Goal: Task Accomplishment & Management: Manage account settings

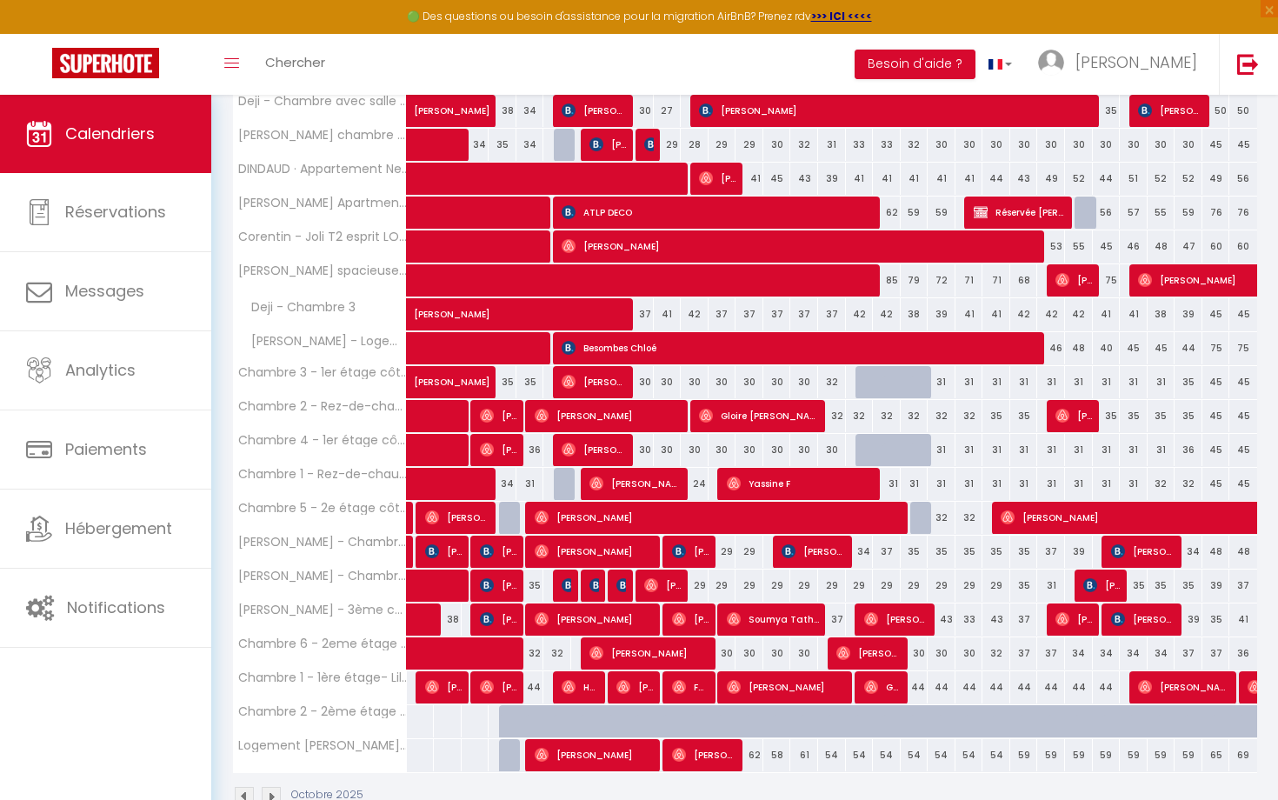
scroll to position [420, 0]
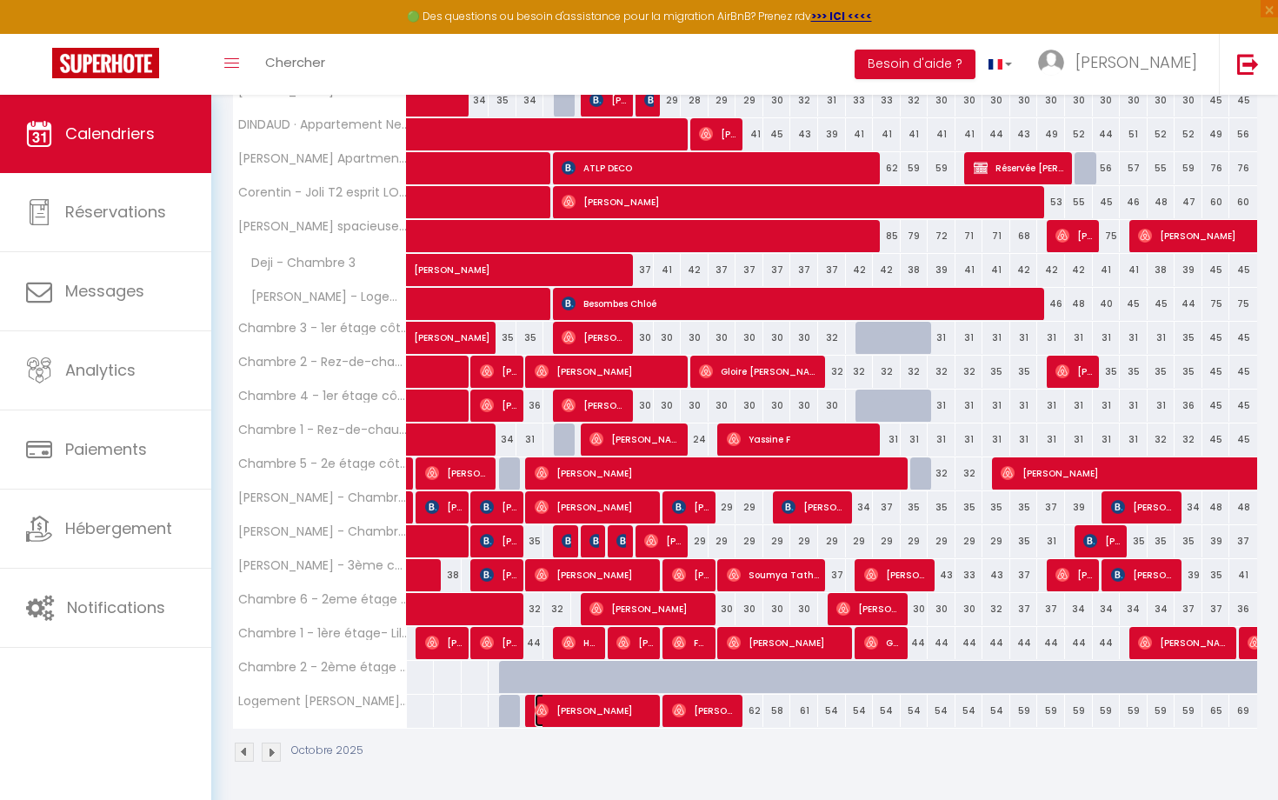
click at [603, 717] on span "[PERSON_NAME]" at bounding box center [595, 710] width 121 height 33
select select "OK"
select select "0"
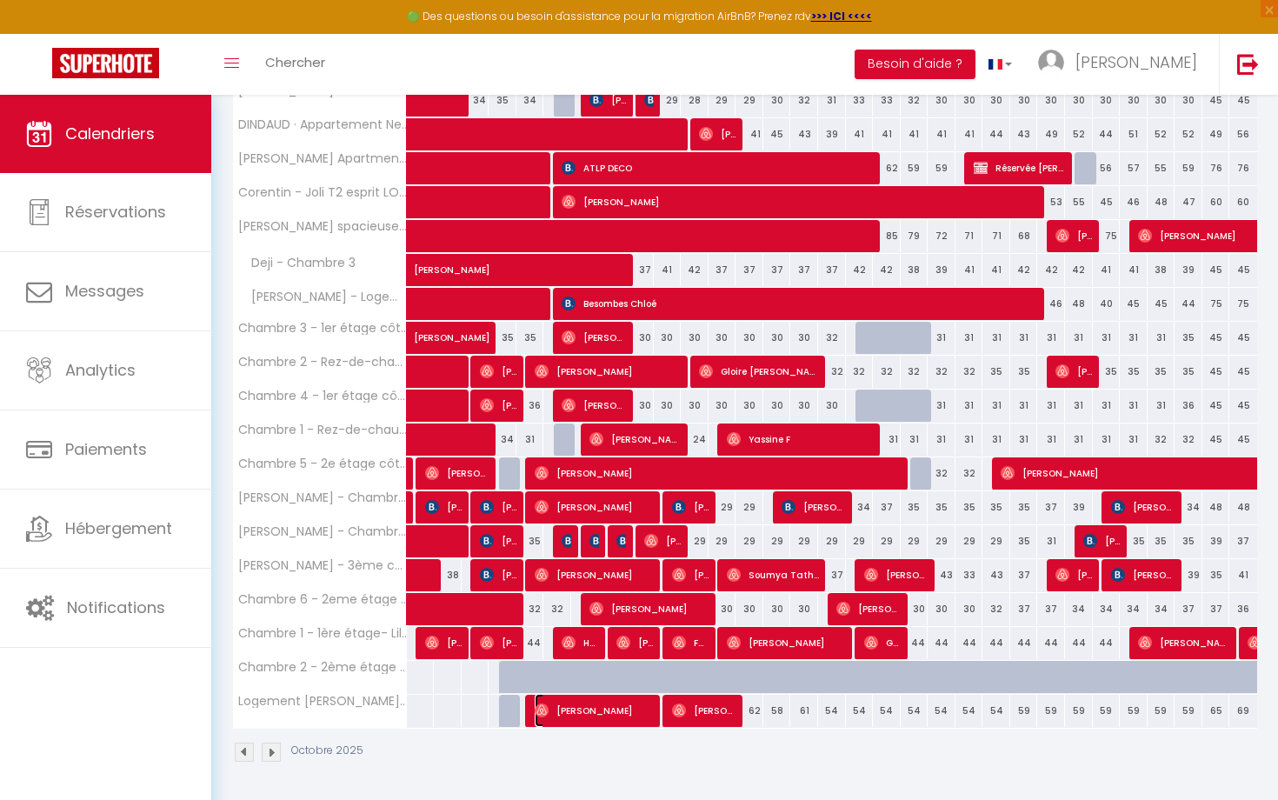
select select "1"
select select
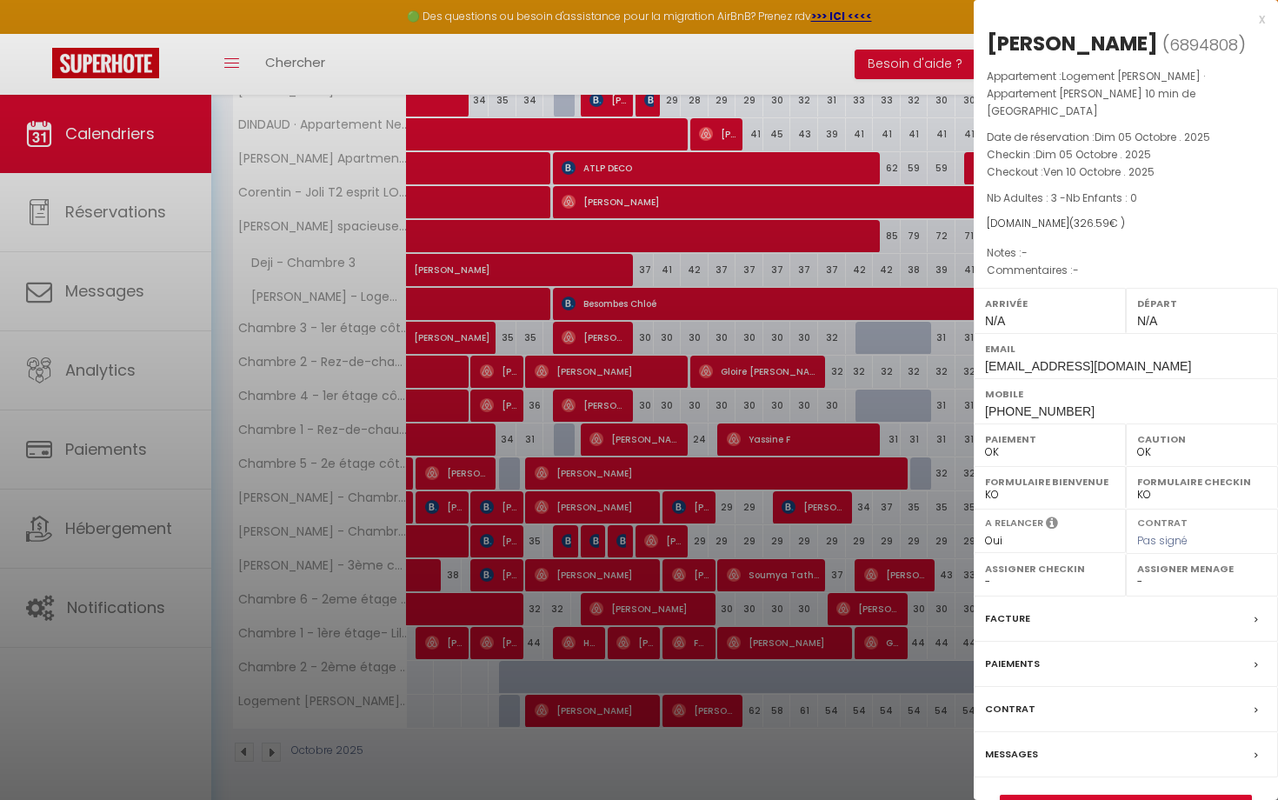
click at [566, 783] on div at bounding box center [639, 400] width 1278 height 800
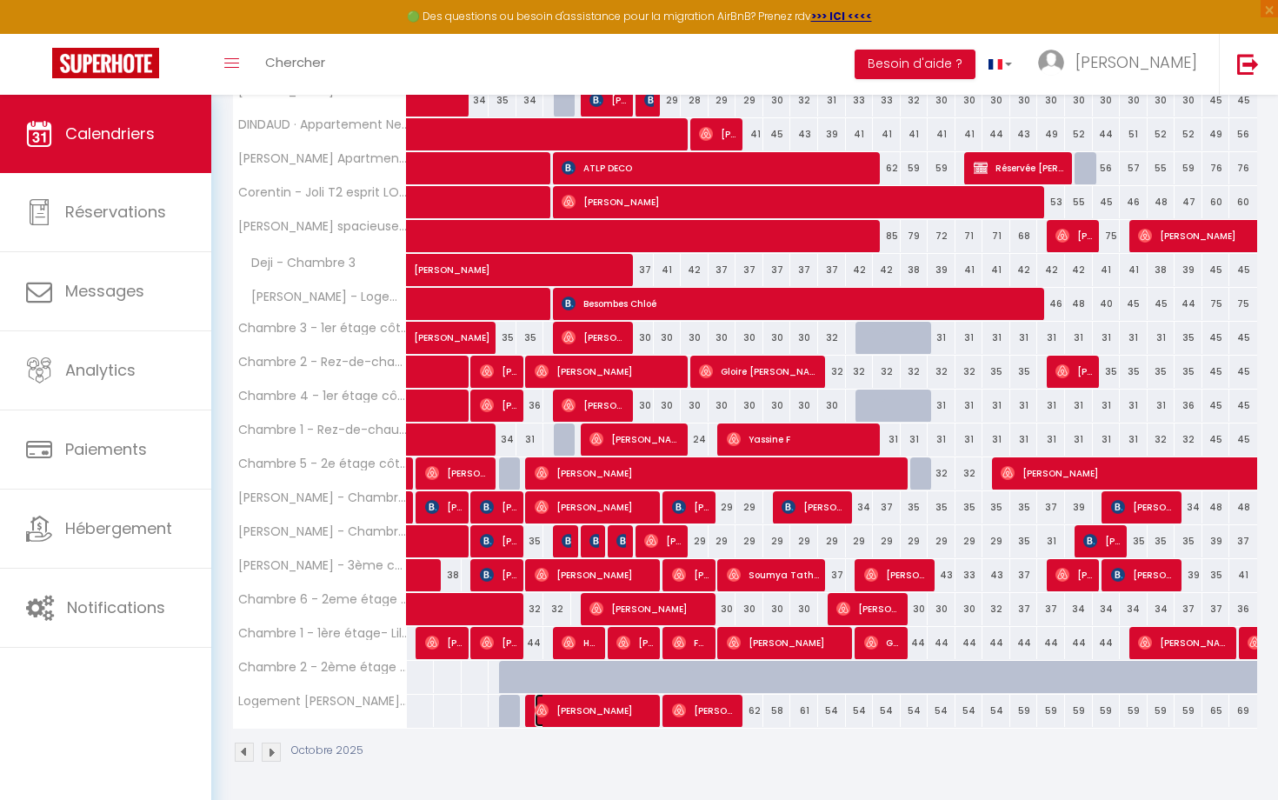
click at [630, 716] on span "[PERSON_NAME]" at bounding box center [595, 710] width 121 height 33
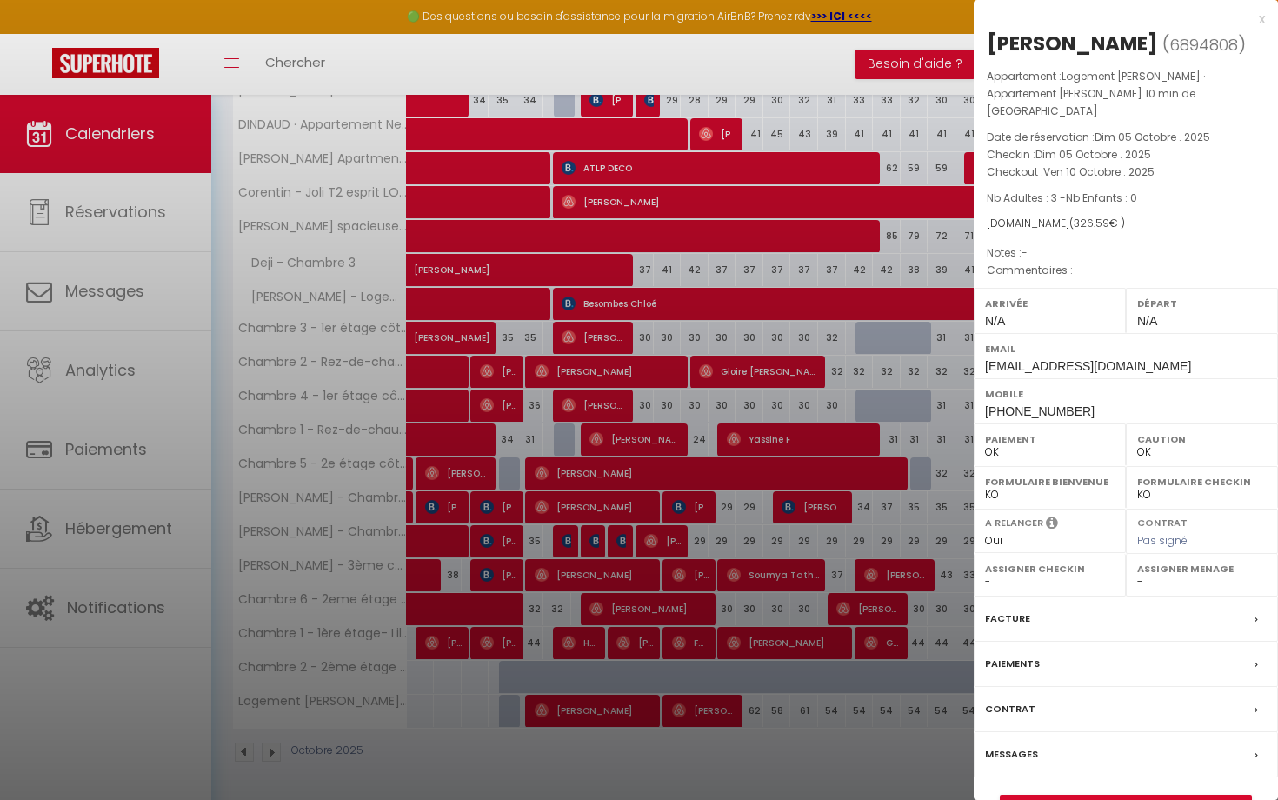
click at [708, 760] on div at bounding box center [639, 400] width 1278 height 800
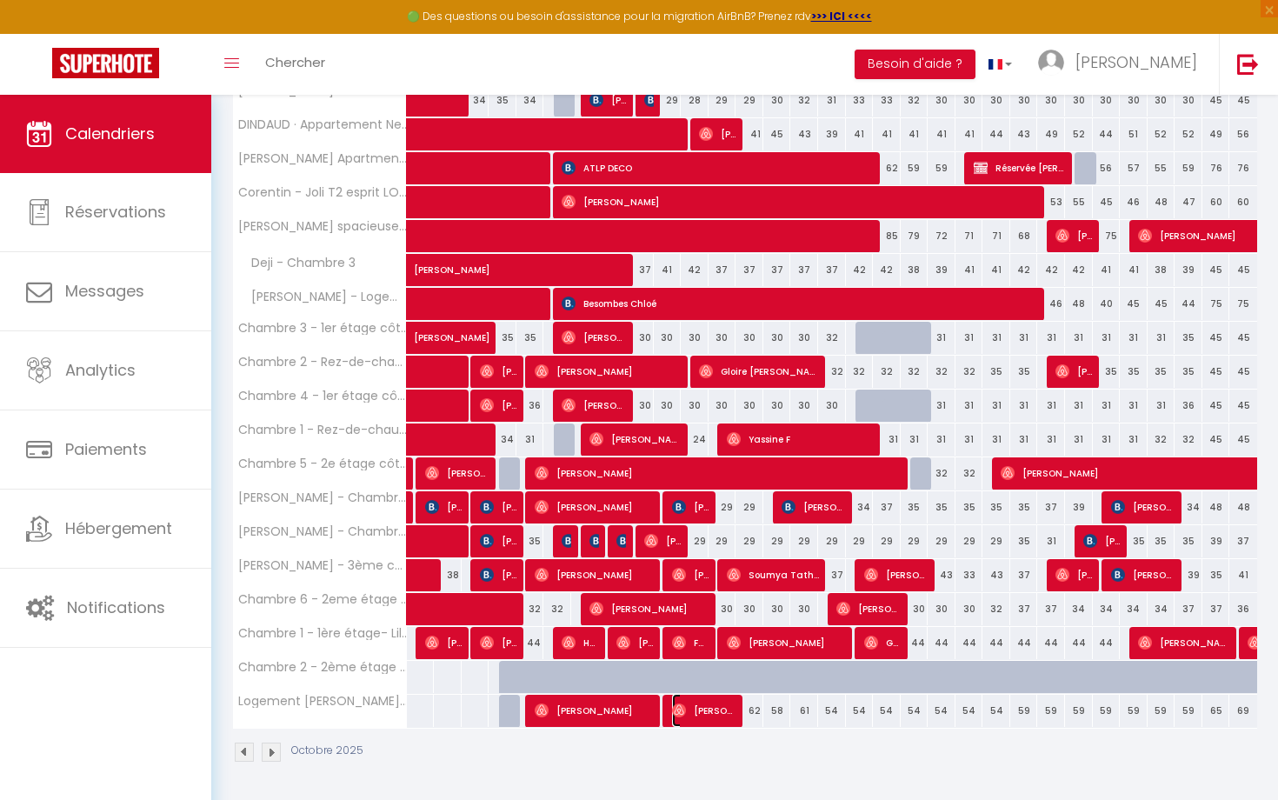
click at [704, 714] on span "[PERSON_NAME]" at bounding box center [704, 710] width 65 height 33
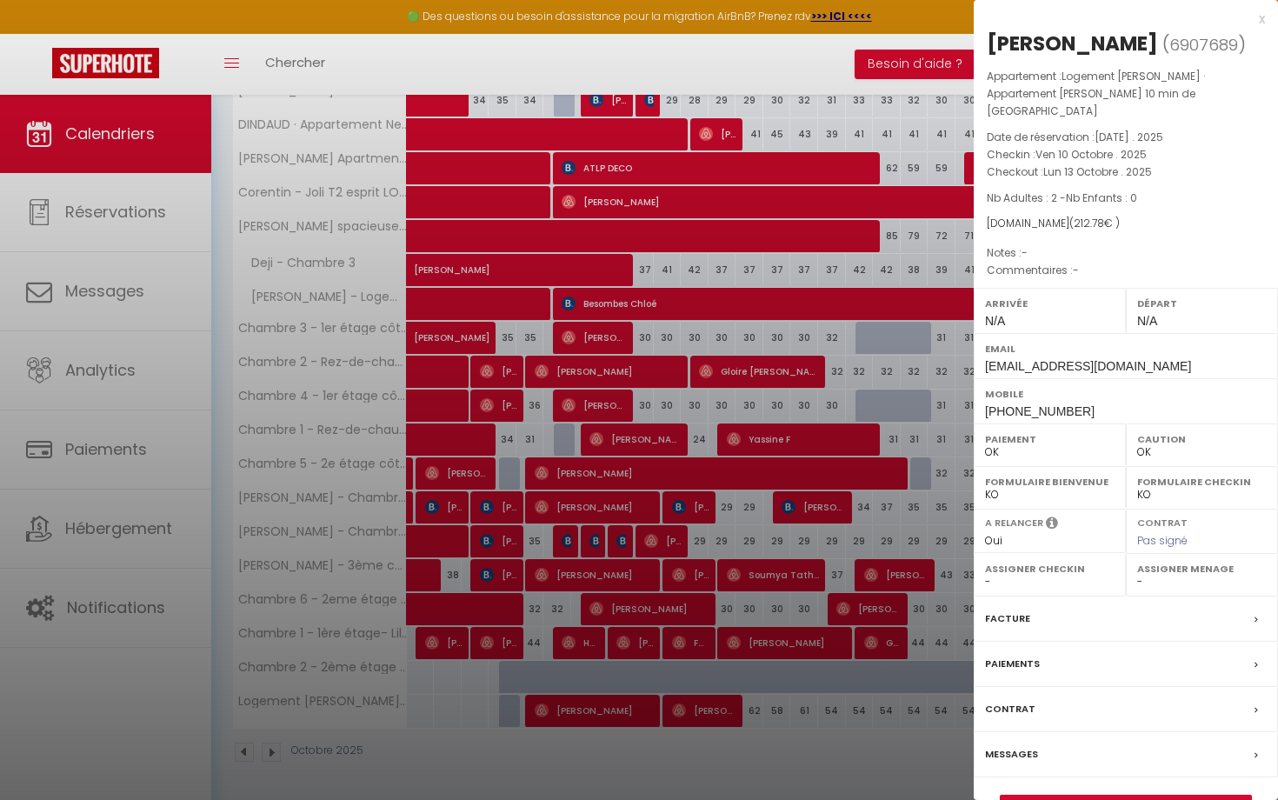
click at [781, 736] on div at bounding box center [639, 400] width 1278 height 800
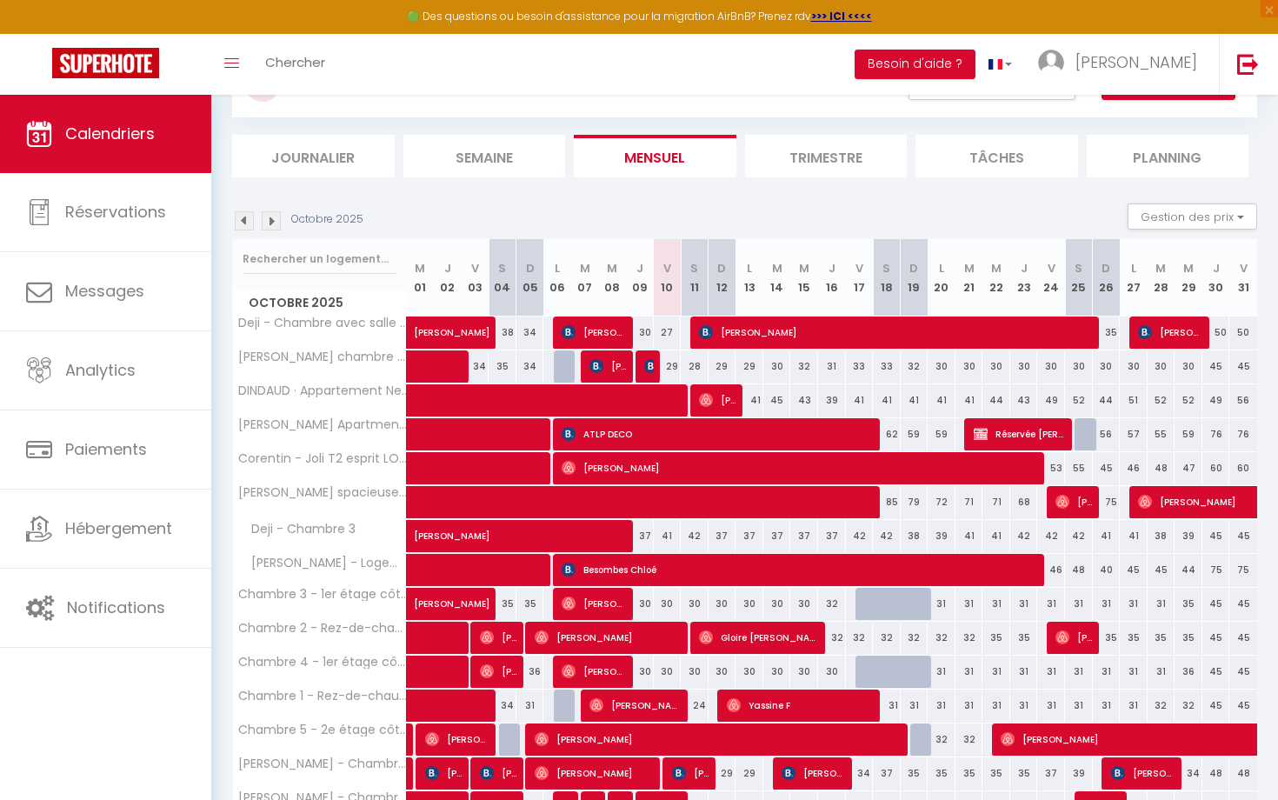
scroll to position [157, 0]
